Goal: Task Accomplishment & Management: Use online tool/utility

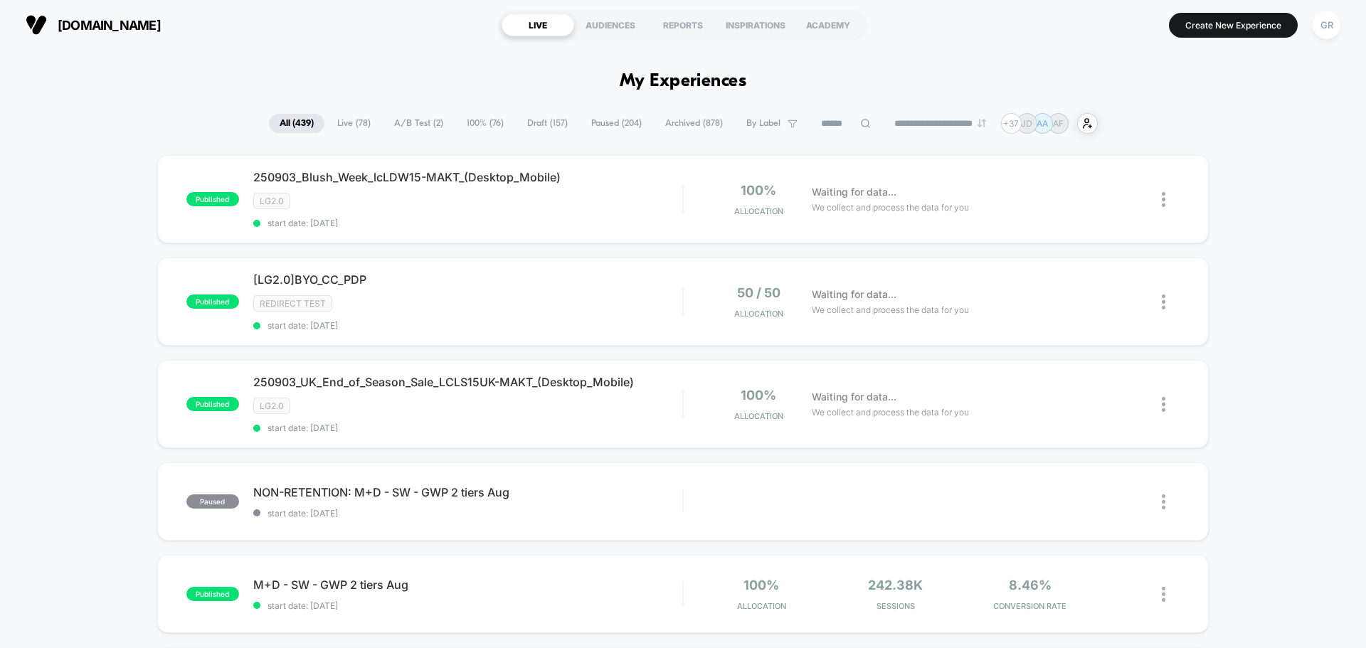
click at [395, 120] on span "A/B Test ( 2 )" at bounding box center [418, 123] width 70 height 19
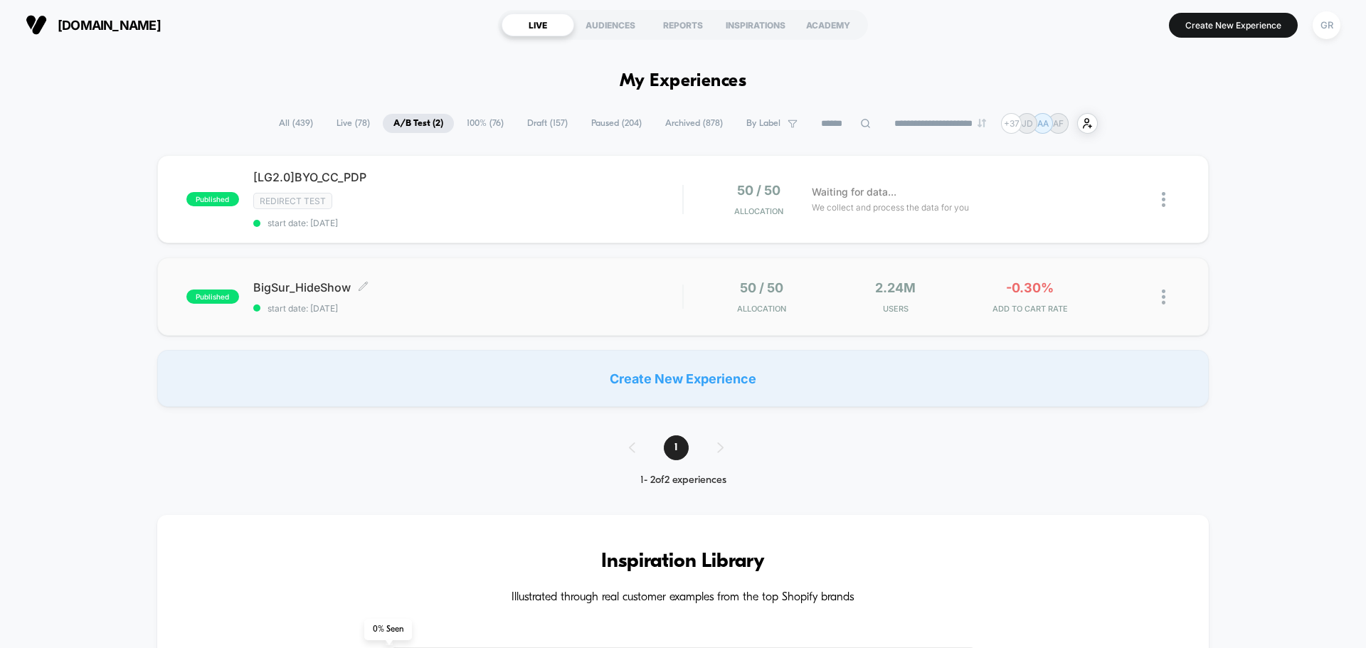
click at [459, 300] on div "BigSur_HideShow Click to edit experience details Click to edit experience detai…" at bounding box center [467, 296] width 429 height 33
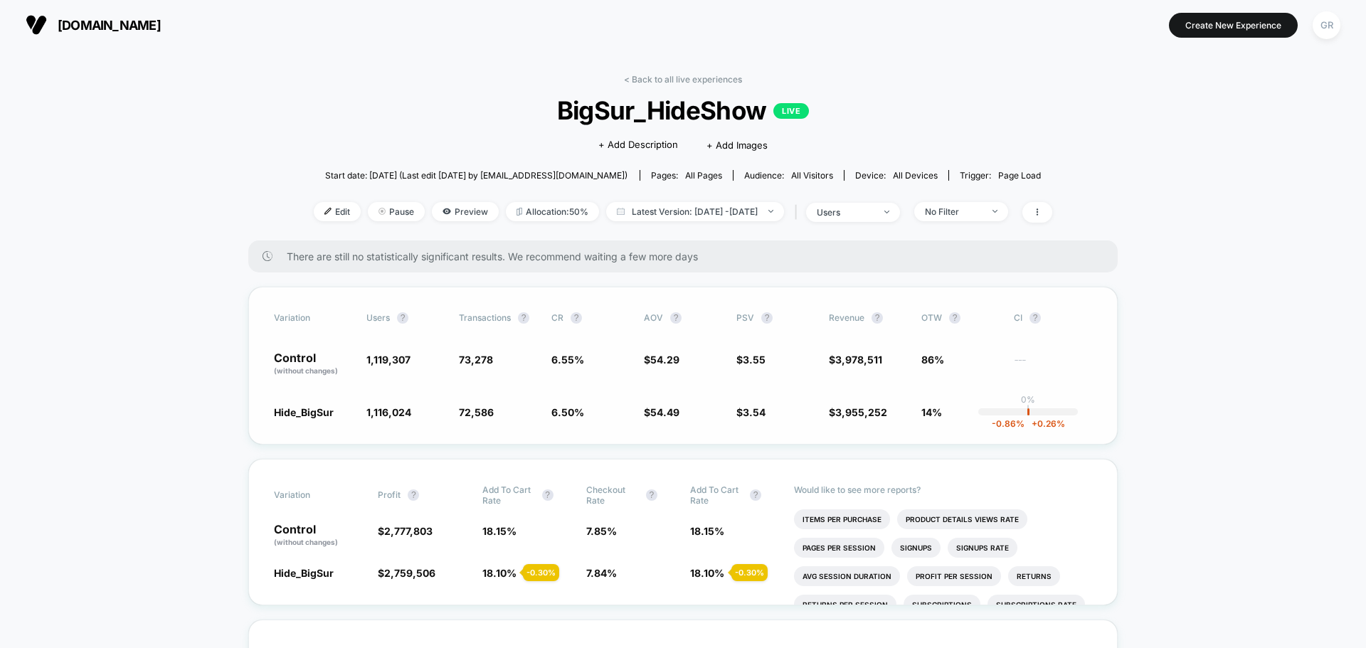
drag, startPoint x: 953, startPoint y: 360, endPoint x: 916, endPoint y: 360, distance: 37.7
click at [916, 360] on div "Control (without changes) 1,119,307 73,278 6.55 % $ 54.29 $ 3.55 $ 3,978,511 86…" at bounding box center [683, 364] width 818 height 24
drag, startPoint x: 918, startPoint y: 359, endPoint x: 957, endPoint y: 365, distance: 39.7
click at [957, 365] on div "Control (without changes) 1,119,307 73,278 6.55 % $ 54.29 $ 3.55 $ 3,978,511 86…" at bounding box center [683, 364] width 818 height 24
click at [982, 206] on div "No Filter" at bounding box center [953, 211] width 57 height 11
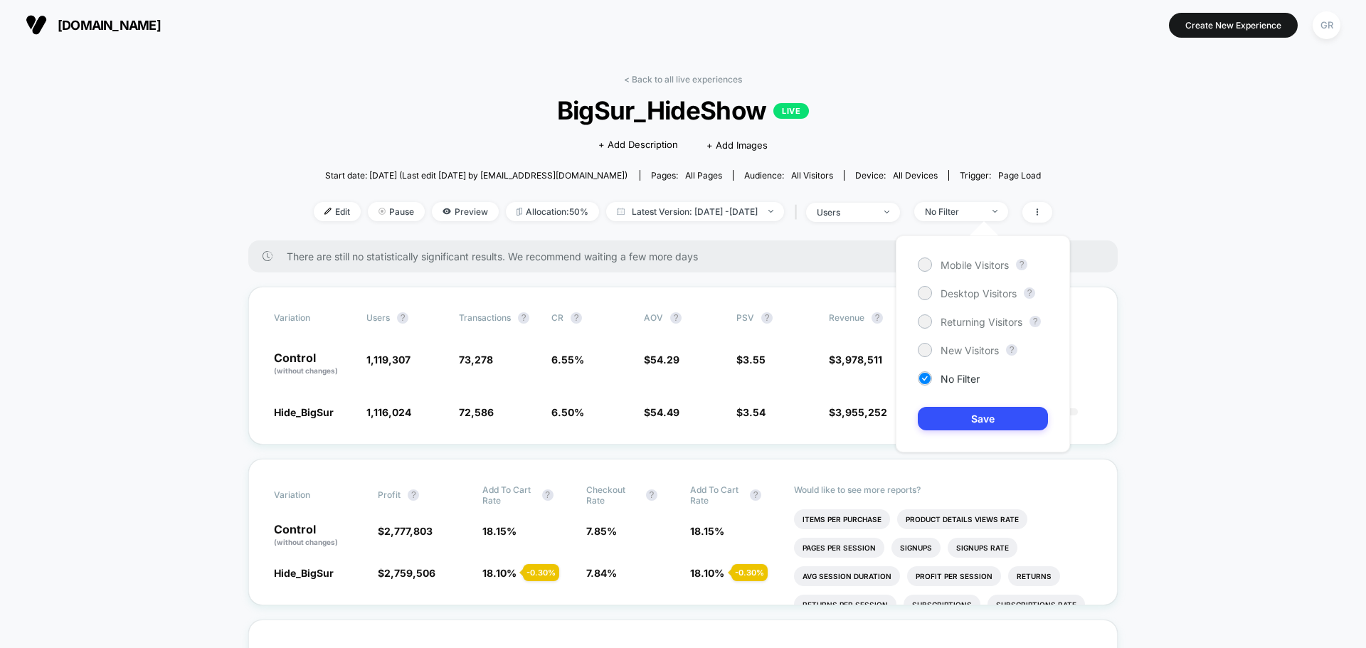
click at [929, 257] on div "Mobile Visitors ? Desktop Visitors ? Returning Visitors ? New Visitors ? No Fil…" at bounding box center [983, 344] width 174 height 217
click at [931, 265] on div at bounding box center [925, 265] width 14 height 14
click at [954, 412] on button "Save" at bounding box center [983, 418] width 130 height 23
